Goal: Find contact information: Obtain details needed to contact an individual or organization

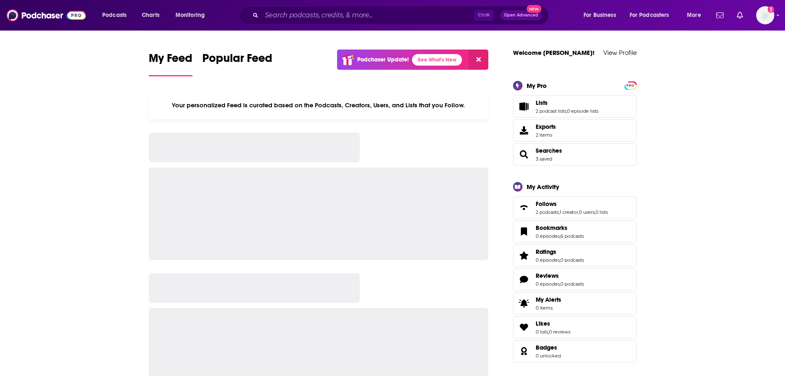
click at [298, 14] on input "Search podcasts, credits, & more..." at bounding box center [368, 15] width 213 height 13
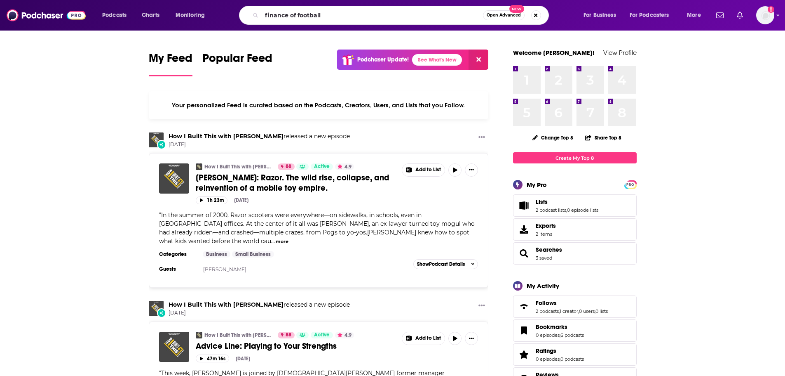
type input "finance of football"
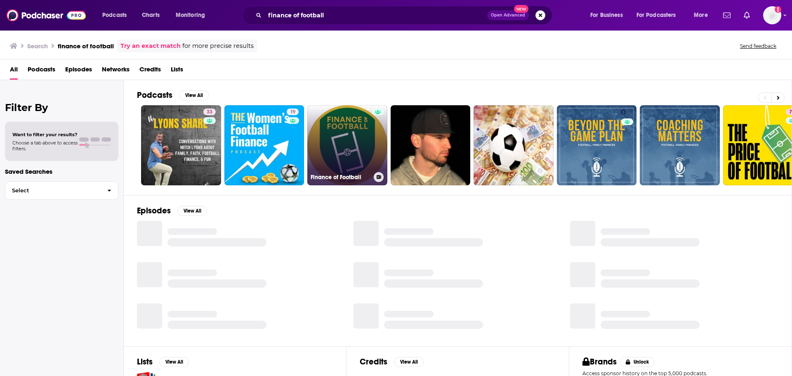
click at [315, 136] on link "Finance of Football" at bounding box center [347, 145] width 80 height 80
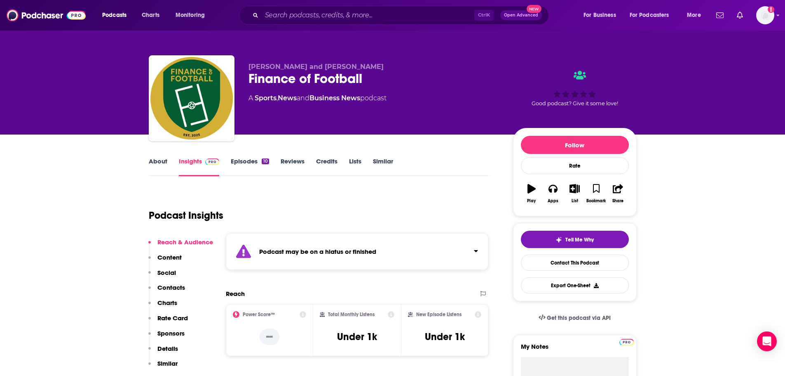
click at [163, 282] on button "Social" at bounding box center [162, 275] width 28 height 15
click at [164, 286] on p "Contacts" at bounding box center [171, 287] width 28 height 8
click at [255, 160] on link "Episodes 10" at bounding box center [250, 166] width 38 height 19
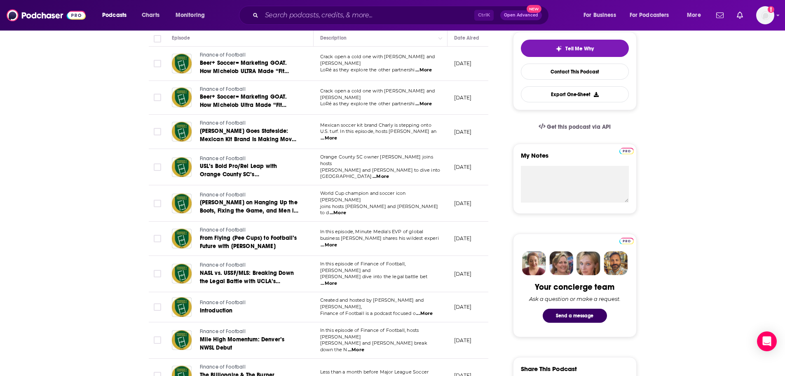
scroll to position [190, 0]
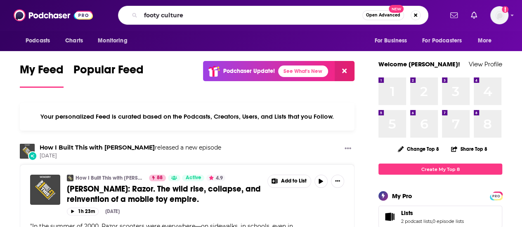
type input "footy culture"
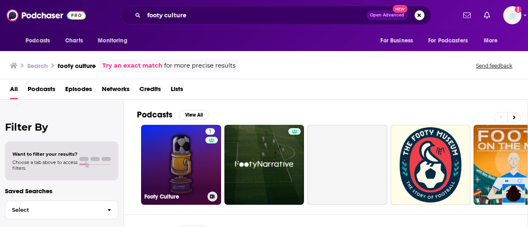
click at [181, 150] on link "1 Footy Culture" at bounding box center [181, 165] width 80 height 80
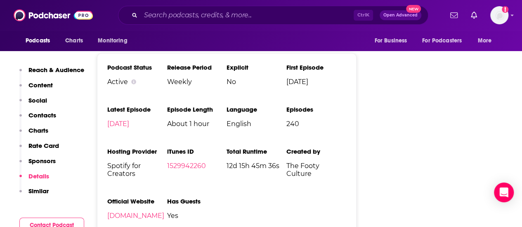
scroll to position [948, 0]
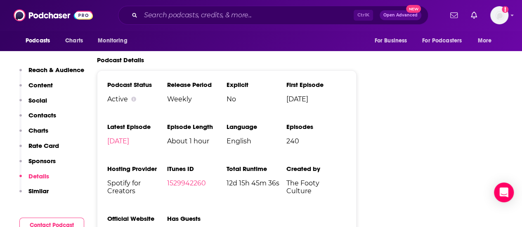
click at [190, 137] on li "Episode Length About 1 hour" at bounding box center [197, 137] width 60 height 29
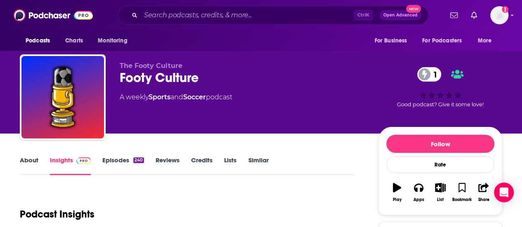
scroll to position [0, 0]
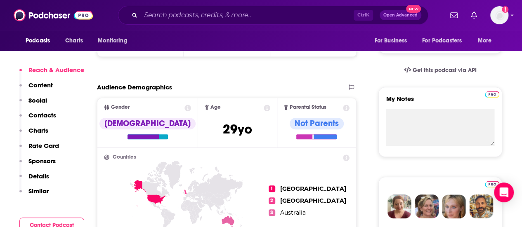
click at [43, 115] on p "Contacts" at bounding box center [42, 115] width 28 height 8
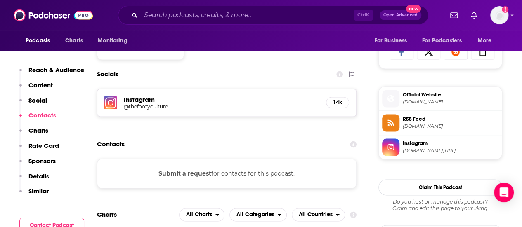
scroll to position [569, 0]
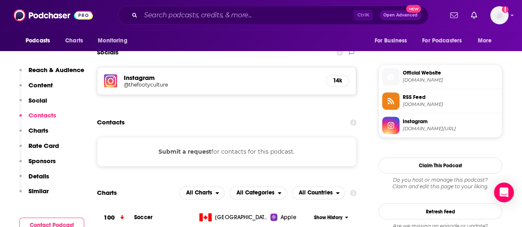
click at [146, 76] on h5 "Instagram" at bounding box center [221, 78] width 195 height 8
click at [148, 82] on h5 "@thefootyculture" at bounding box center [190, 85] width 132 height 6
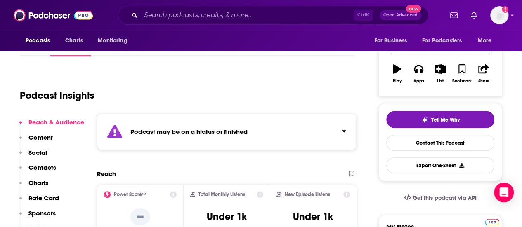
scroll to position [165, 0]
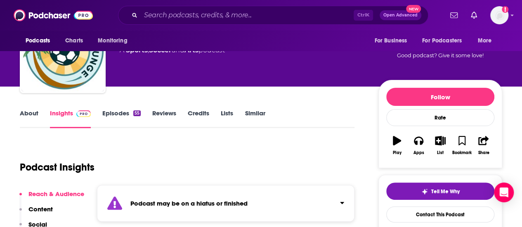
scroll to position [124, 0]
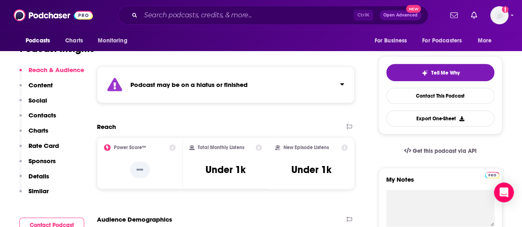
scroll to position [206, 0]
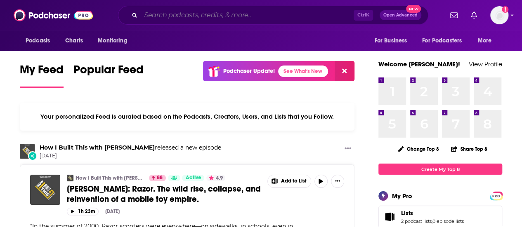
click at [189, 12] on input "Search podcasts, credits, & more..." at bounding box center [247, 15] width 213 height 13
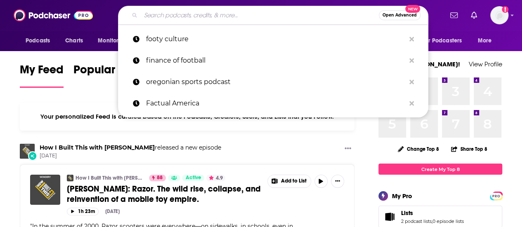
paste input "FOOTBALL BUSINESS Podcast by [PERSON_NAME]"
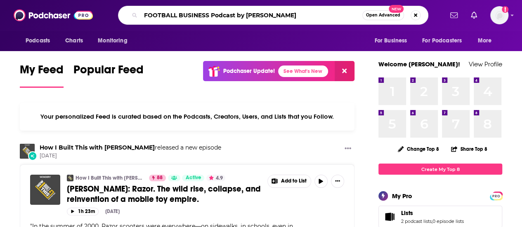
type input "FOOTBALL BUSINESS Podcast by FBIN"
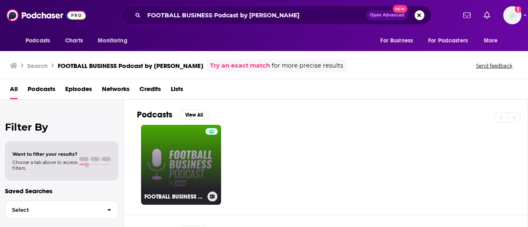
click at [184, 158] on link "FOOTBALL BUSINESS Podcast by FBIN" at bounding box center [181, 165] width 80 height 80
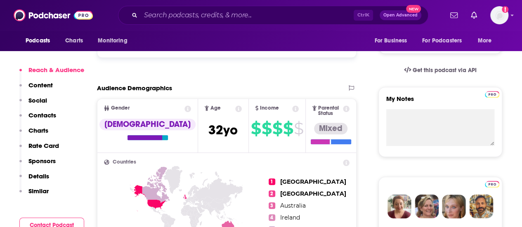
scroll to position [371, 0]
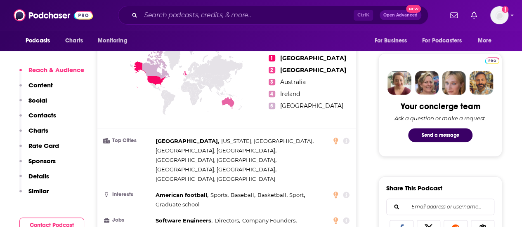
click at [47, 115] on p "Contacts" at bounding box center [42, 115] width 28 height 8
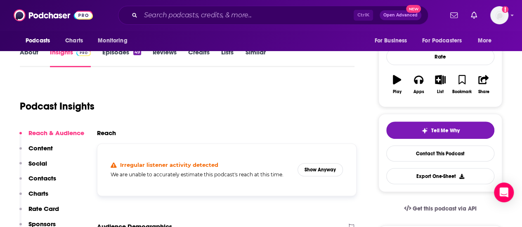
scroll to position [0, 0]
